Goal: Information Seeking & Learning: Learn about a topic

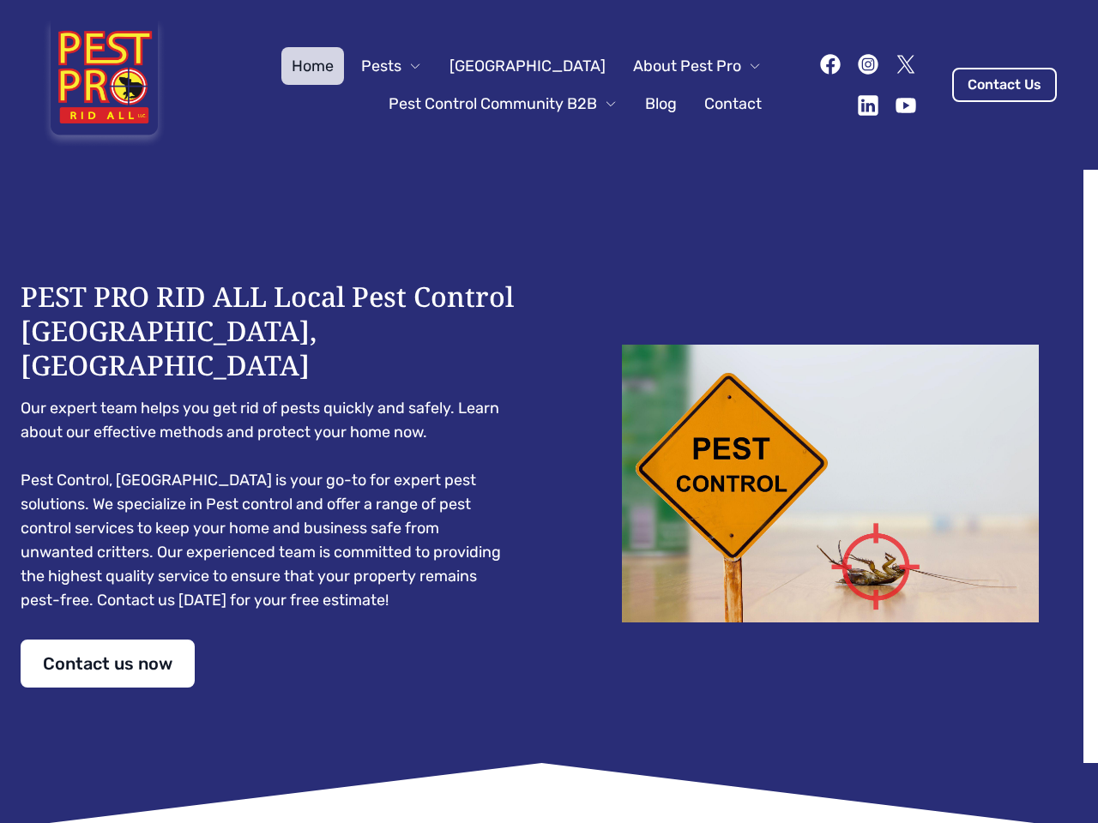
click at [549, 412] on div "PEST PRO RID ALL Local Pest Control [GEOGRAPHIC_DATA], [GEOGRAPHIC_DATA] Our ex…" at bounding box center [549, 484] width 1057 height 408
click at [401, 66] on span "Pests" at bounding box center [381, 66] width 40 height 24
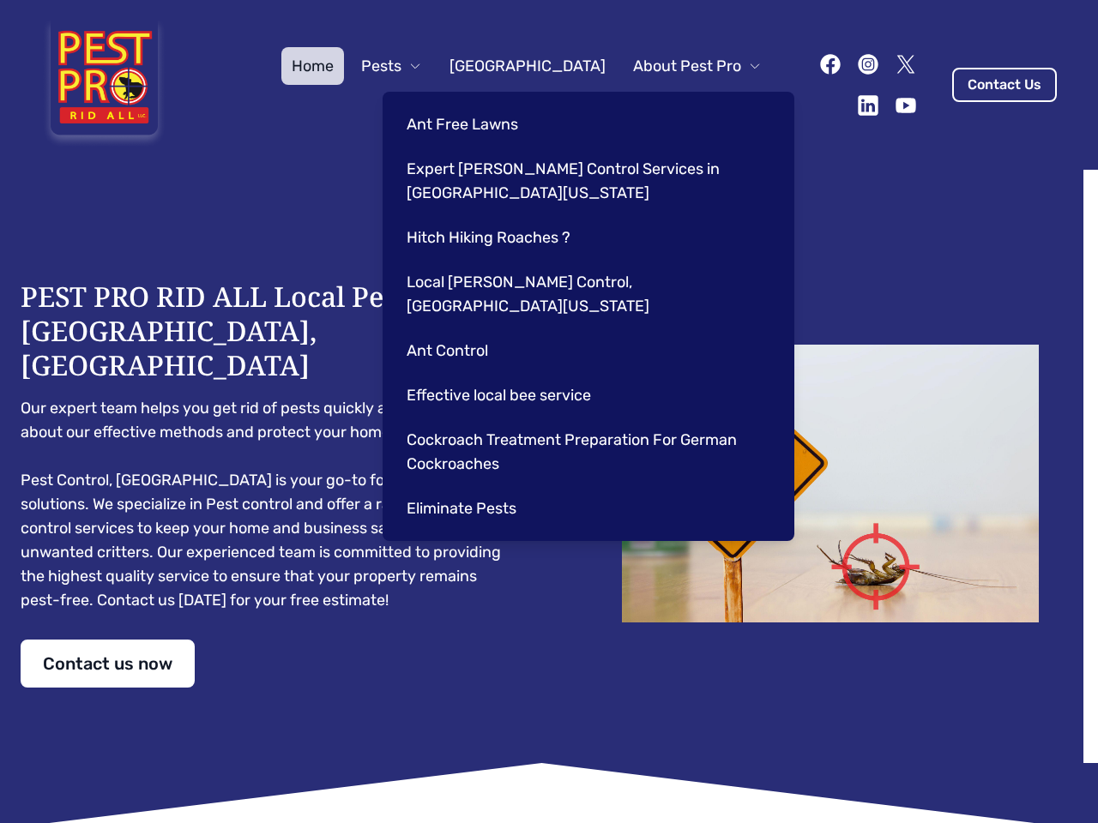
click at [679, 66] on span "About Pest Pro" at bounding box center [687, 66] width 108 height 24
click at [485, 104] on div "Ant Free Lawns Expert [PERSON_NAME] Control Services in [GEOGRAPHIC_DATA] [US_S…" at bounding box center [588, 316] width 412 height 449
